Goal: Information Seeking & Learning: Understand process/instructions

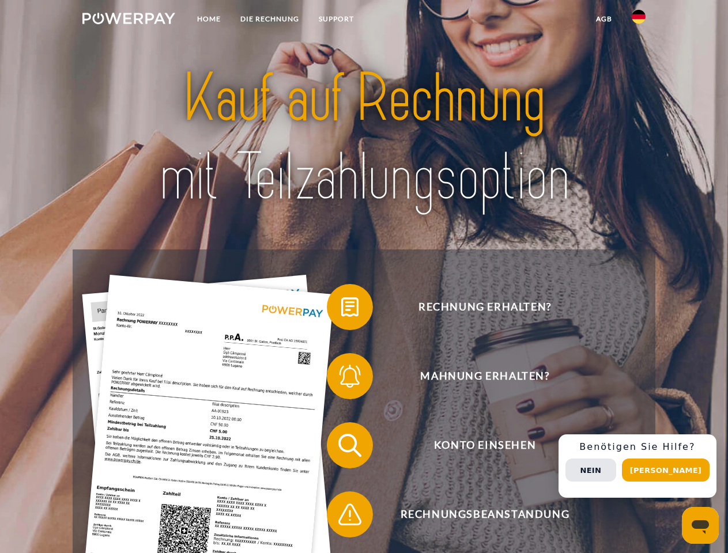
click at [128, 20] on img at bounding box center [128, 19] width 93 height 12
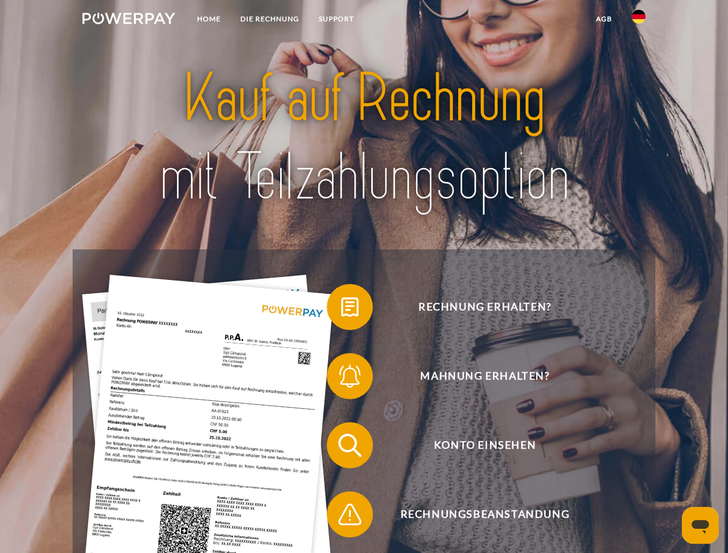
click at [638, 20] on img at bounding box center [638, 17] width 14 height 14
click at [603, 19] on link "agb" at bounding box center [604, 19] width 36 height 21
click at [341, 309] on span at bounding box center [333, 307] width 58 height 58
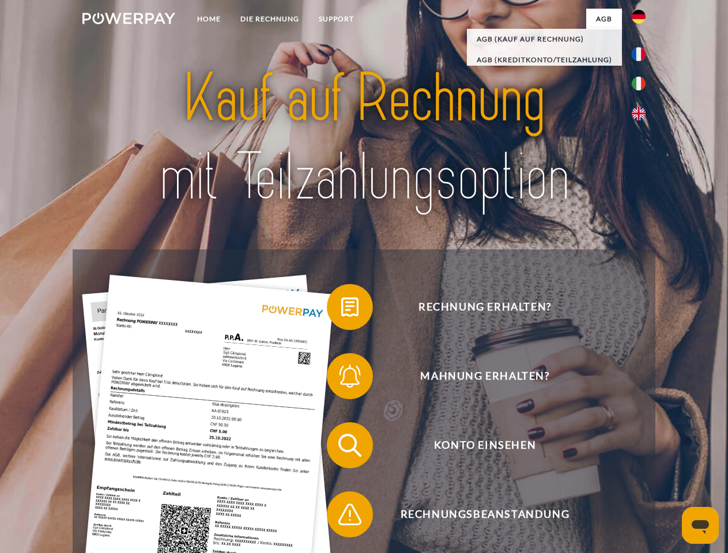
click at [341, 379] on span at bounding box center [333, 376] width 58 height 58
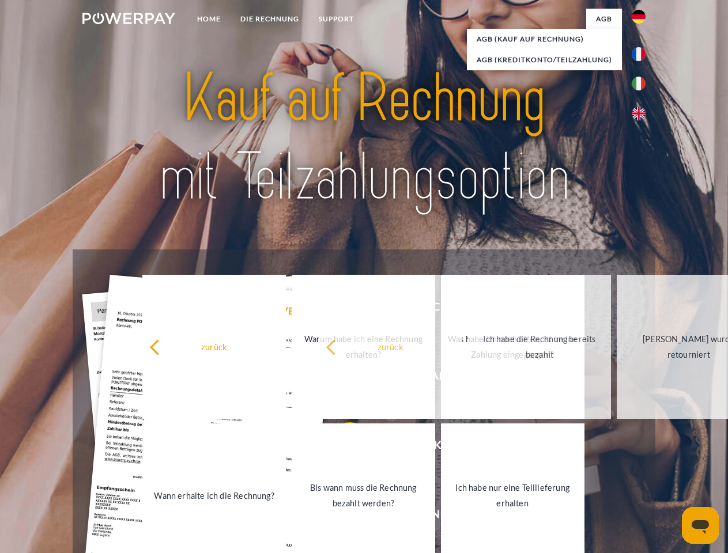
click at [341, 448] on link "Bis wann muss die Rechnung bezahlt werden?" at bounding box center [363, 495] width 143 height 144
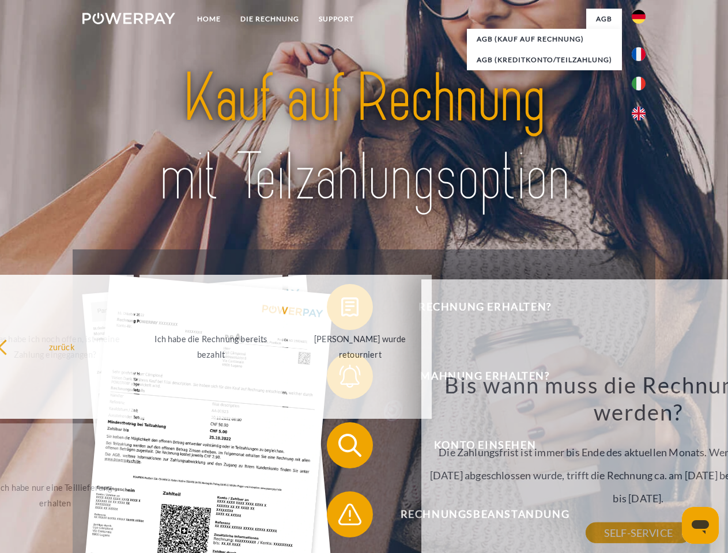
click at [341, 517] on span at bounding box center [333, 515] width 58 height 58
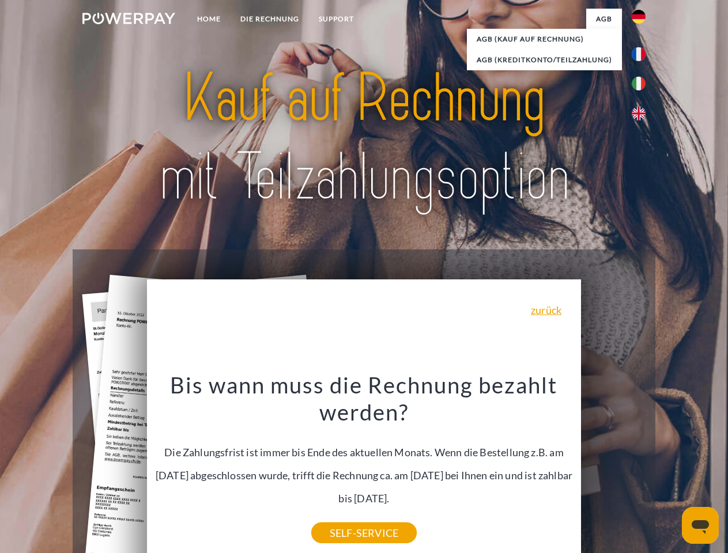
click at [641, 466] on div "Rechnung erhalten? Mahnung erhalten? Konto einsehen" at bounding box center [364, 479] width 582 height 461
click at [613, 468] on span "Konto einsehen" at bounding box center [484, 445] width 282 height 46
click at [669, 470] on header "Home DIE RECHNUNG SUPPORT" at bounding box center [364, 398] width 728 height 796
